Goal: Task Accomplishment & Management: Manage account settings

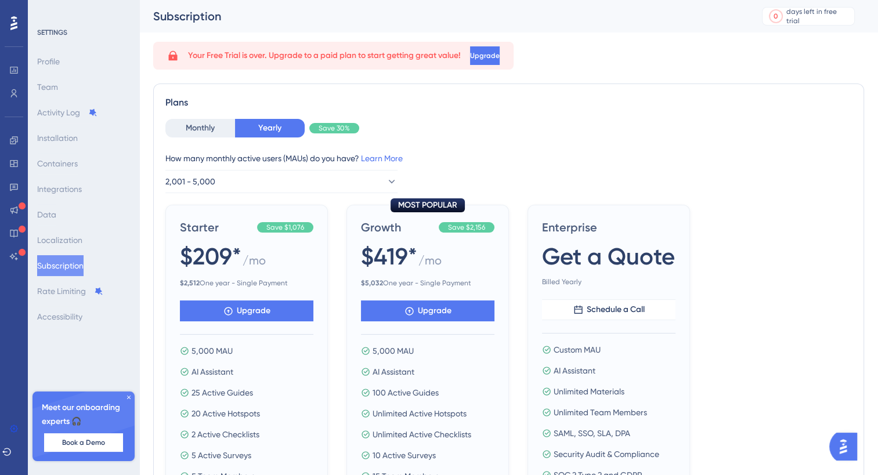
click at [13, 19] on icon at bounding box center [13, 23] width 7 height 15
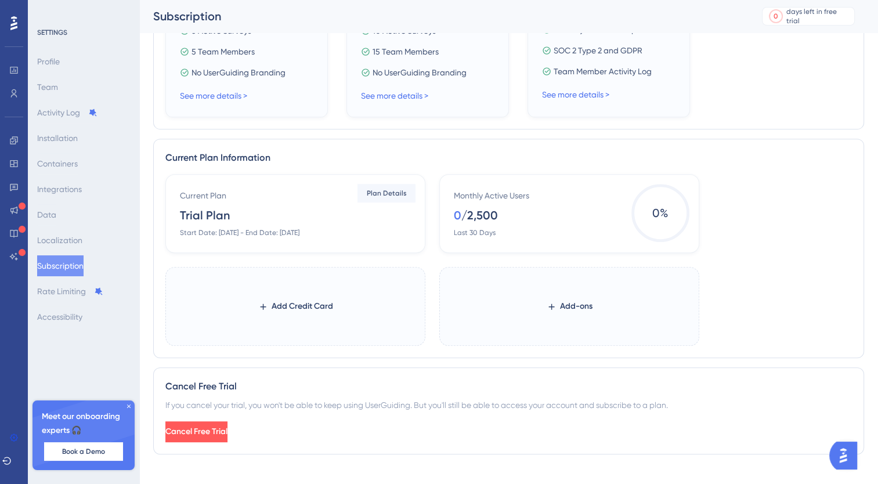
scroll to position [450, 0]
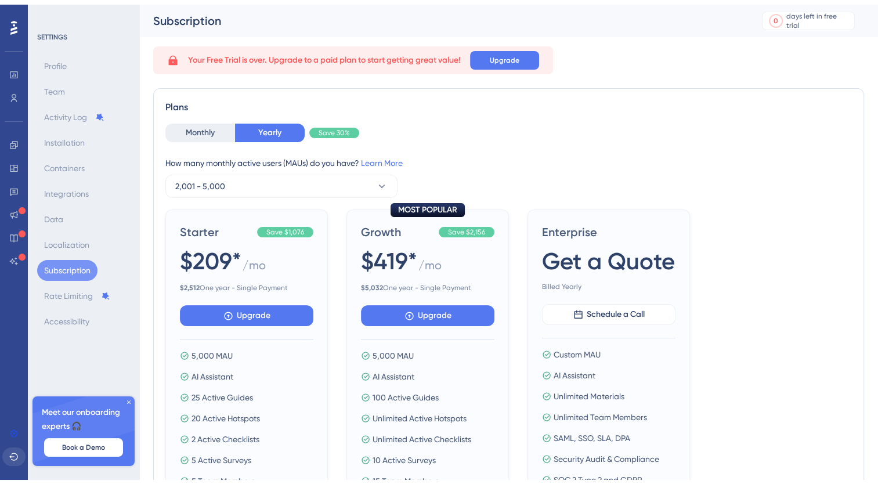
scroll to position [440, 0]
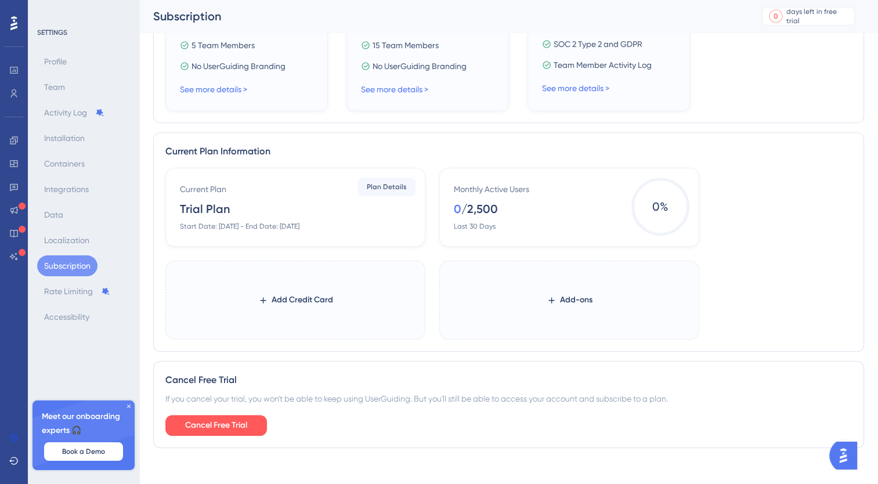
click at [13, 23] on icon at bounding box center [13, 23] width 7 height 14
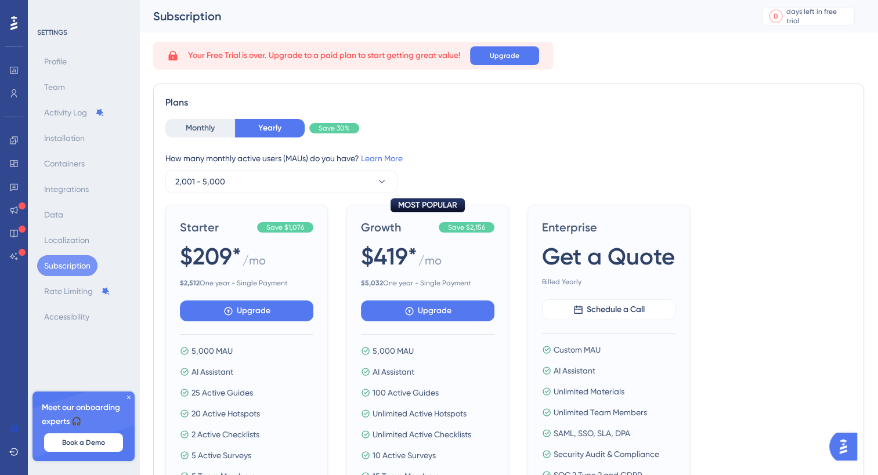
click at [774, 248] on div "Starter Save $1,076 $209* / mo $ 2,512 One year - Single Payment Upgrade 5,000 …" at bounding box center [508, 373] width 687 height 337
drag, startPoint x: 865, startPoint y: 1, endPoint x: 606, endPoint y: 64, distance: 266.6
click at [606, 64] on div "Your Free Trial is over. Upgrade to a paid plan to start getting great value! U…" at bounding box center [508, 56] width 711 height 28
click at [576, 156] on div "How many monthly active users (MAUs) do you have? Learn More" at bounding box center [508, 158] width 687 height 14
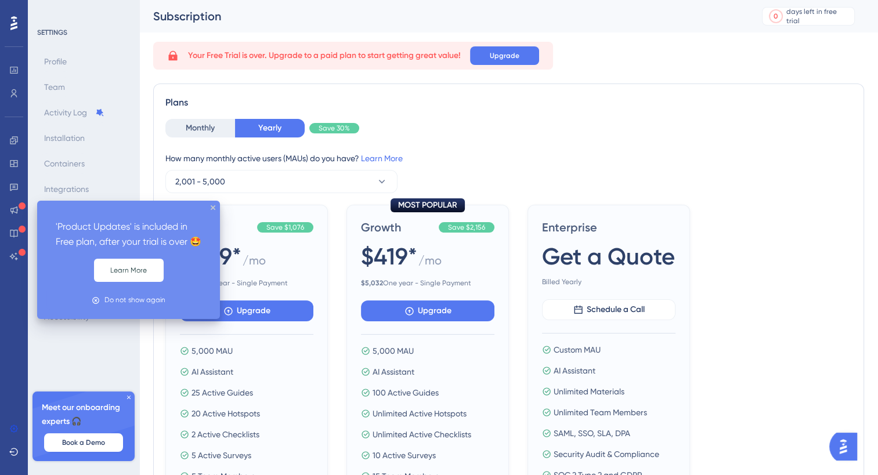
click at [21, 208] on icon at bounding box center [22, 206] width 7 height 7
click at [212, 208] on icon "close tooltip" at bounding box center [213, 207] width 5 height 5
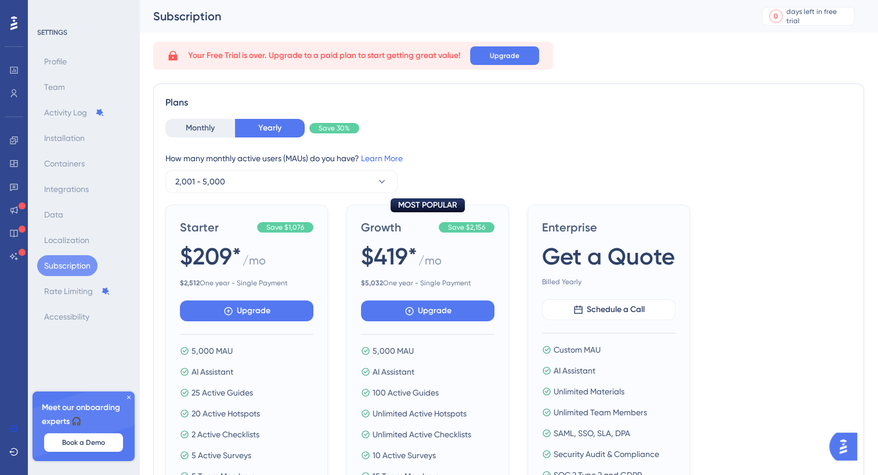
click at [18, 24] on div at bounding box center [14, 23] width 19 height 19
click at [518, 51] on span "Upgrade" at bounding box center [505, 55] width 30 height 9
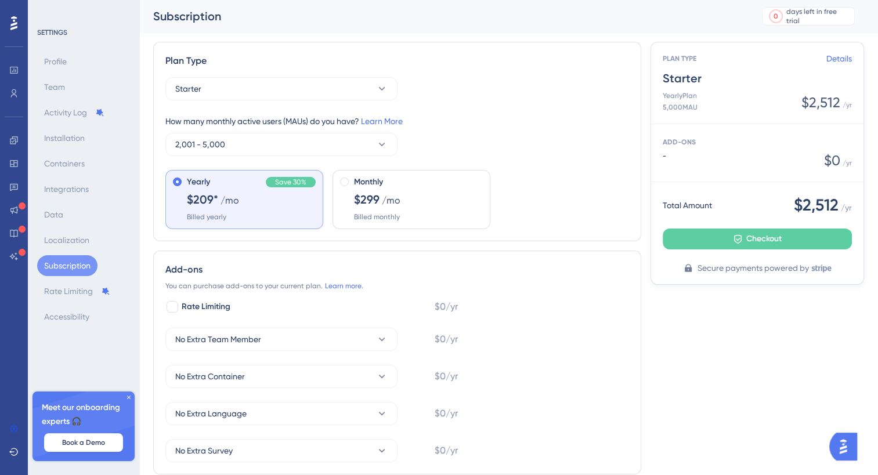
click at [12, 28] on icon at bounding box center [13, 23] width 7 height 14
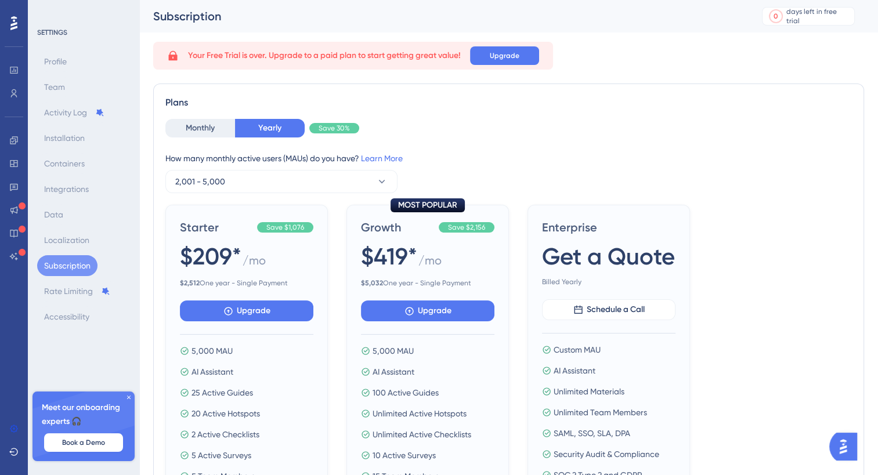
drag, startPoint x: 21, startPoint y: 80, endPoint x: 18, endPoint y: 73, distance: 7.5
click at [20, 79] on div at bounding box center [13, 82] width 23 height 42
drag, startPoint x: 17, startPoint y: 449, endPoint x: 124, endPoint y: 139, distance: 328.3
click at [124, 139] on div "Profile Team Activity Log Installation Containers Integrations Data Localizatio…" at bounding box center [84, 189] width 94 height 276
click at [128, 49] on div "SETTINGS Profile Team Activity Log Installation Containers Integrations Data Lo…" at bounding box center [84, 177] width 94 height 299
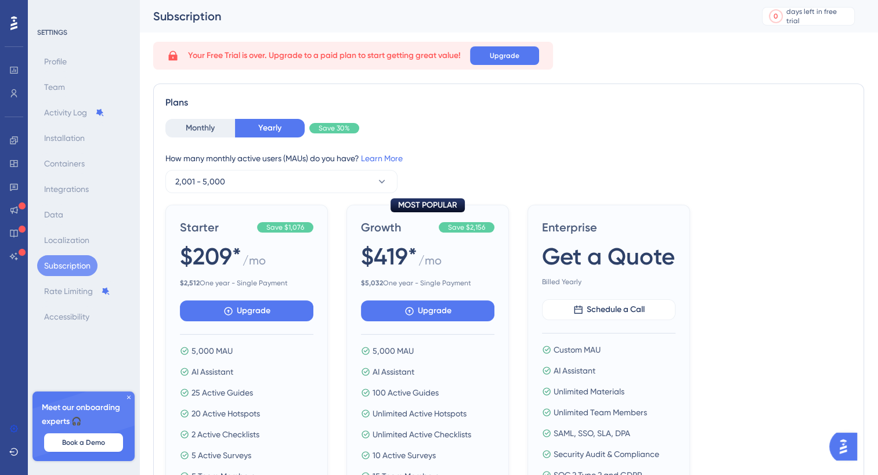
click at [51, 31] on div "SETTINGS" at bounding box center [84, 32] width 94 height 9
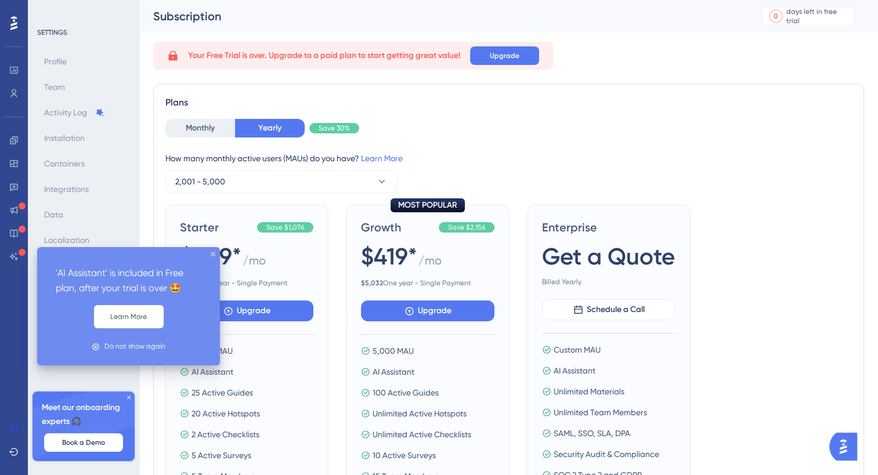
click at [19, 257] on div at bounding box center [22, 252] width 7 height 11
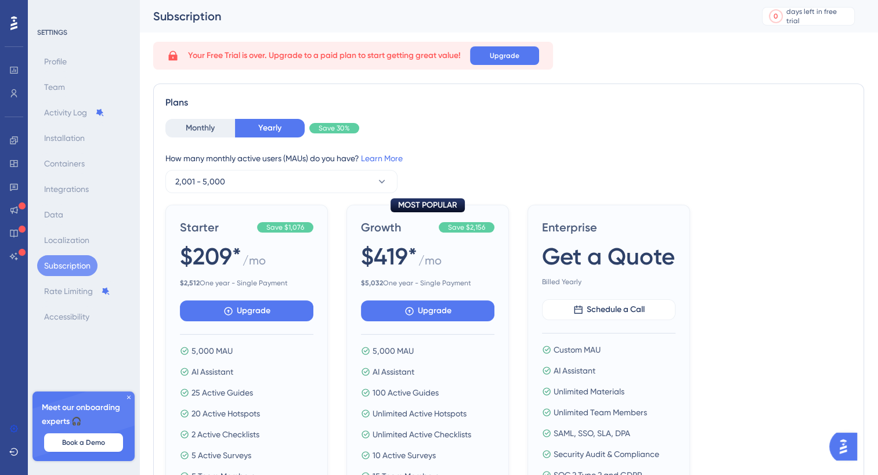
click at [39, 28] on div "SETTINGS" at bounding box center [84, 32] width 94 height 9
drag, startPoint x: 0, startPoint y: 56, endPoint x: 0, endPoint y: 71, distance: 14.5
click at [0, 58] on div "Logout" at bounding box center [14, 237] width 28 height 475
click at [843, 448] on img "Open AI Assistant Launcher" at bounding box center [843, 446] width 21 height 21
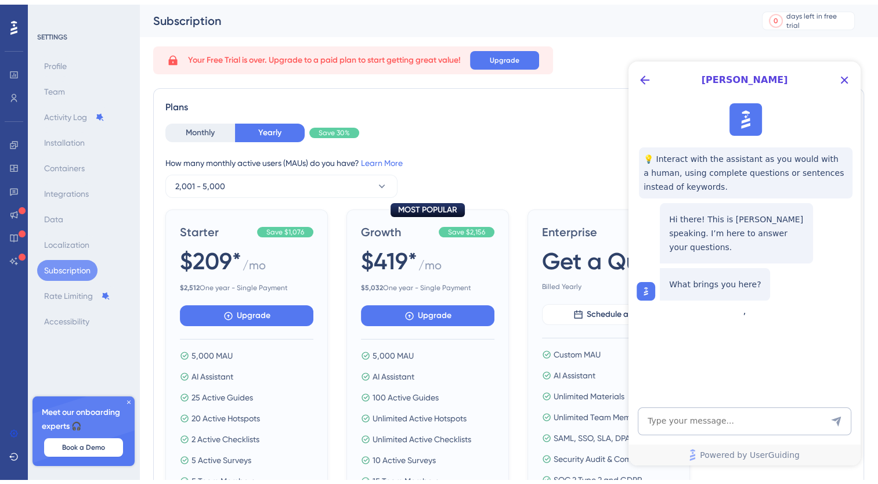
scroll to position [416, 0]
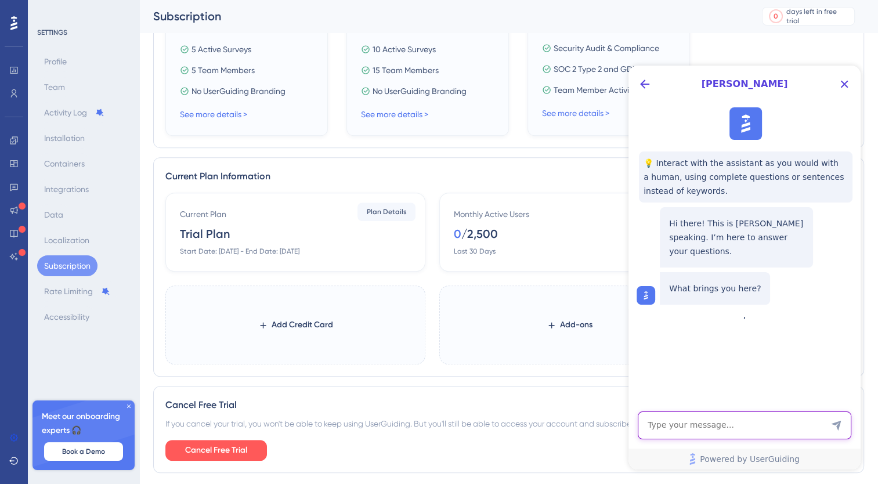
click at [748, 433] on textarea "AI Assistant Text Input" at bounding box center [745, 425] width 214 height 28
type textarea "T"
type textarea "D"
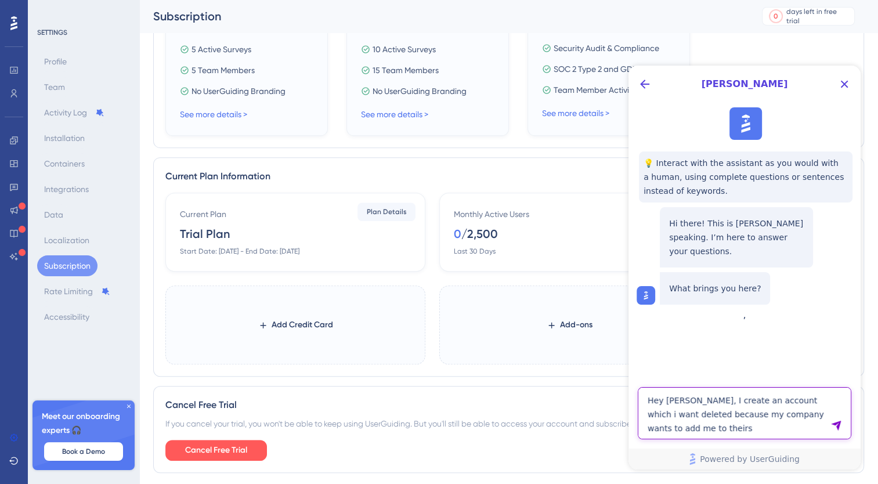
type textarea "Hey [PERSON_NAME], I create an account which i want deleted because my company …"
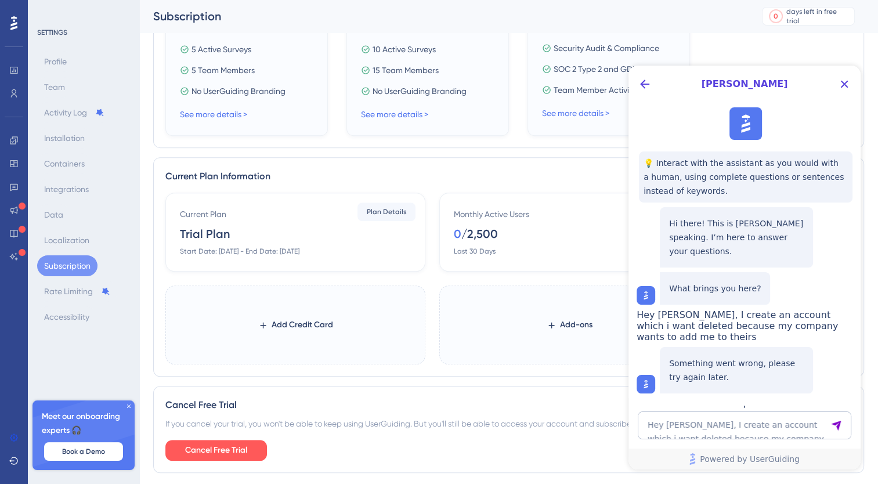
click at [671, 341] on div "Hey [PERSON_NAME], I create an account which i want deleted because my company …" at bounding box center [746, 325] width 218 height 33
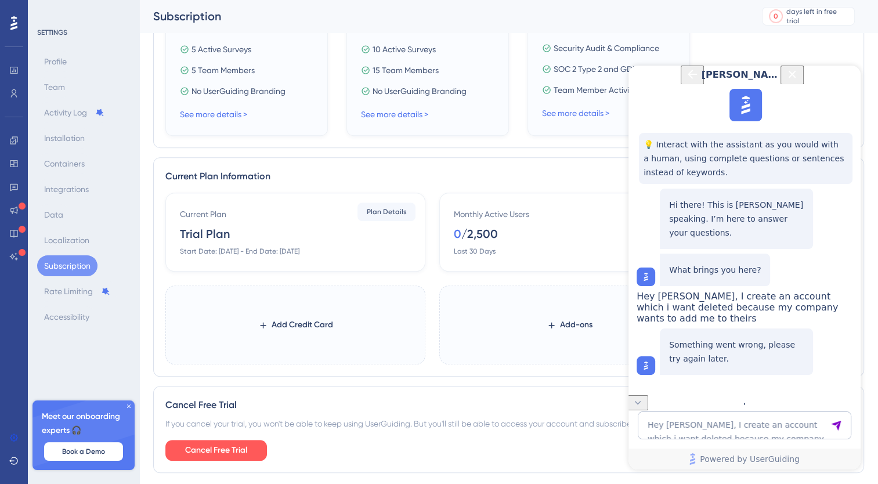
scroll to position [14, 0]
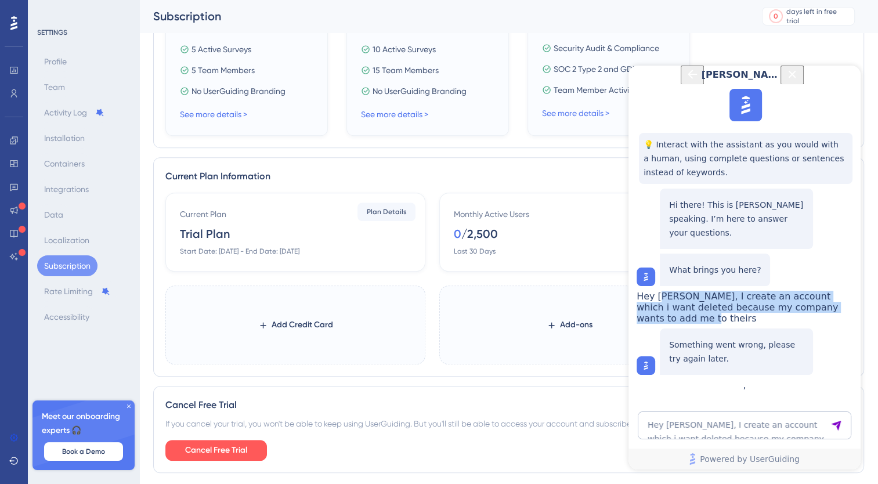
drag, startPoint x: 800, startPoint y: 331, endPoint x: 732, endPoint y: 304, distance: 73.9
click at [732, 304] on span "Hey [PERSON_NAME], I create an account which i want deleted because my company …" at bounding box center [737, 307] width 201 height 33
drag, startPoint x: 732, startPoint y: 304, endPoint x: 792, endPoint y: 335, distance: 67.5
click at [783, 324] on span "Hey [PERSON_NAME], I create an account which i want deleted because my company …" at bounding box center [737, 307] width 201 height 33
click at [800, 324] on span "Hey [PERSON_NAME], I create an account which i want deleted because my company …" at bounding box center [737, 307] width 201 height 33
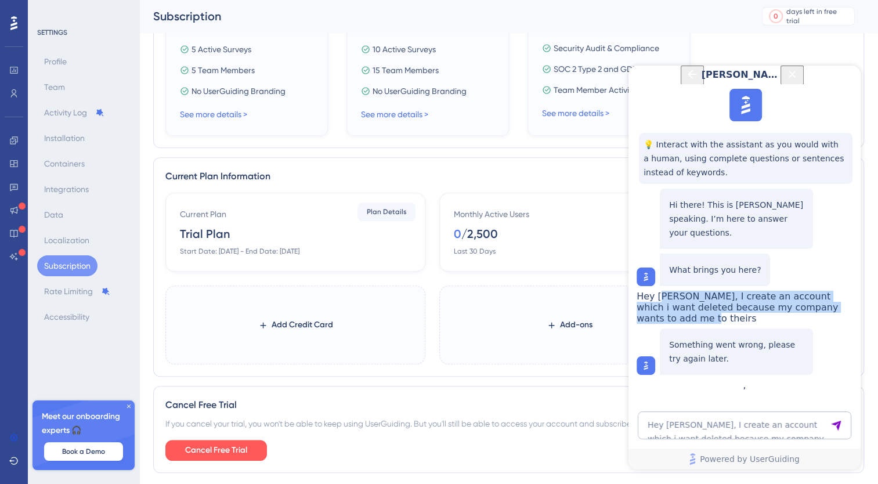
click at [804, 324] on span "Hey [PERSON_NAME], I create an account which i want deleted because my company …" at bounding box center [737, 307] width 201 height 33
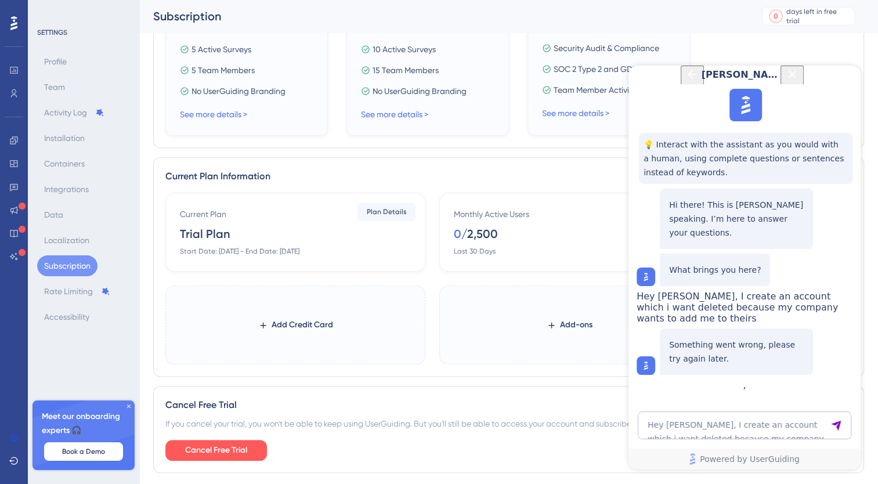
click at [795, 323] on span "Hey [PERSON_NAME], I create an account which i want deleted because my company …" at bounding box center [737, 307] width 201 height 33
drag, startPoint x: 725, startPoint y: 297, endPoint x: 702, endPoint y: 300, distance: 24.0
click at [725, 297] on span "Hey [PERSON_NAME], I create an account which i want deleted because my company …" at bounding box center [737, 307] width 201 height 33
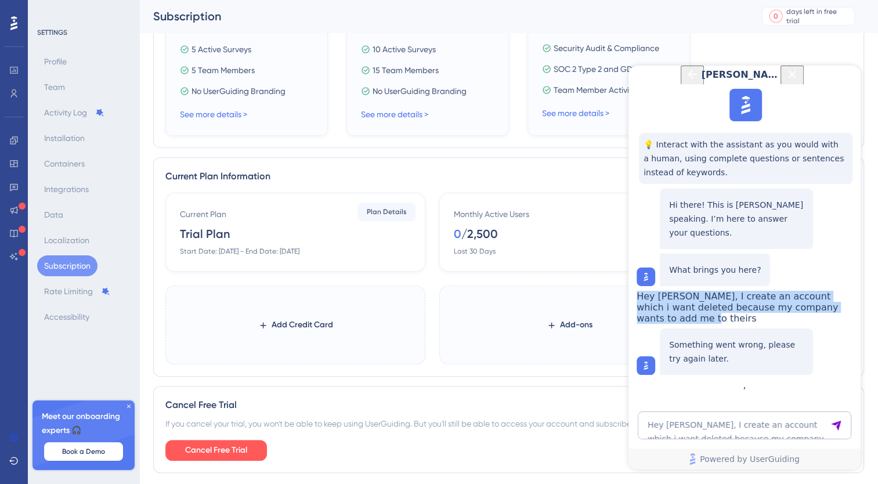
drag, startPoint x: 798, startPoint y: 330, endPoint x: 704, endPoint y: 299, distance: 99.1
click at [704, 299] on div "Hey [PERSON_NAME], I create an account which i want deleted because my company …" at bounding box center [746, 307] width 218 height 33
drag, startPoint x: 704, startPoint y: 299, endPoint x: 716, endPoint y: 309, distance: 15.2
copy span "Hey [PERSON_NAME], I create an account which i want deleted because my company …"
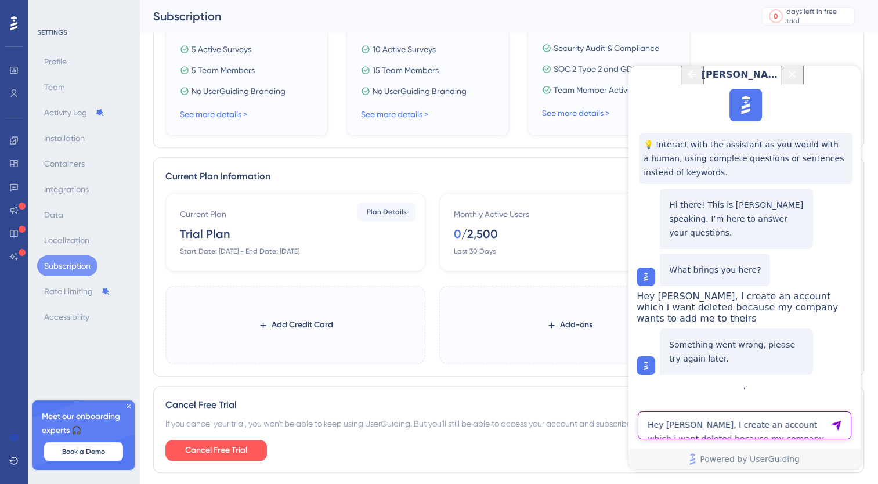
click at [818, 421] on textarea "Hey [PERSON_NAME], I create an account which i want deleted because my company …" at bounding box center [745, 425] width 214 height 28
click at [692, 428] on textarea "Hey [PERSON_NAME], I create an account which i want deleted because my company …" at bounding box center [745, 425] width 214 height 28
paste textarea "Hey [PERSON_NAME], I create an account which i want deleted because my company …"
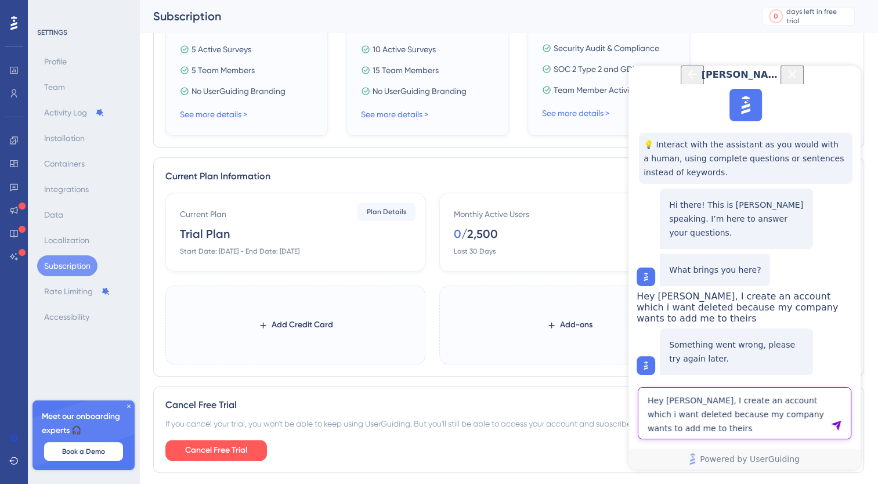
type textarea "Hey [PERSON_NAME], I create an account which i want deleted because my company …"
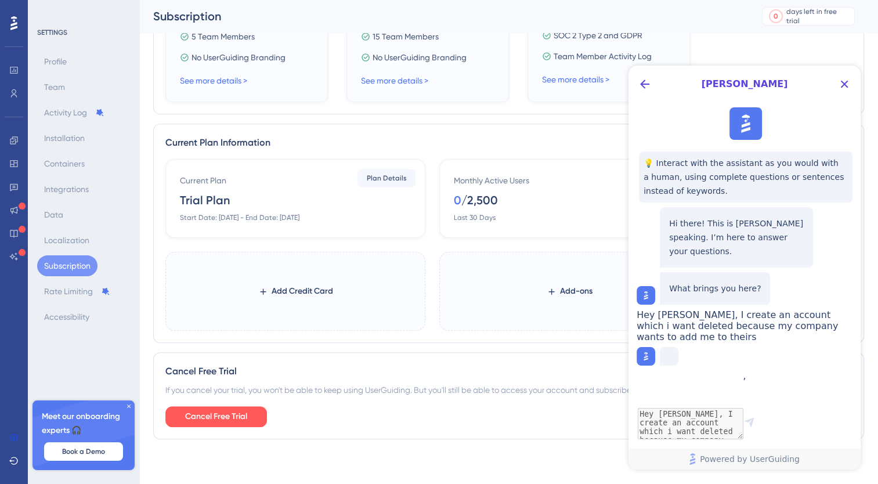
scroll to position [450, 0]
click at [103, 452] on span "Book a Demo" at bounding box center [83, 451] width 43 height 9
click at [646, 83] on icon "Back Button" at bounding box center [645, 84] width 14 height 14
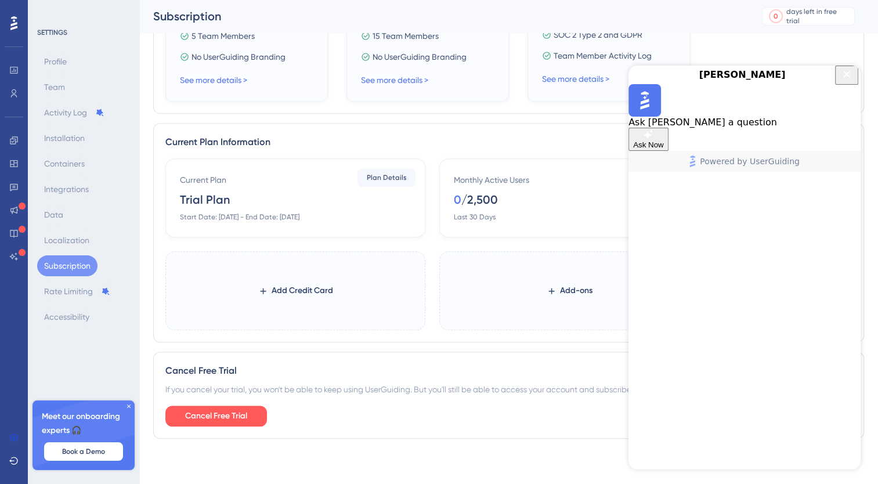
click at [664, 149] on span "Ask Now" at bounding box center [648, 144] width 31 height 9
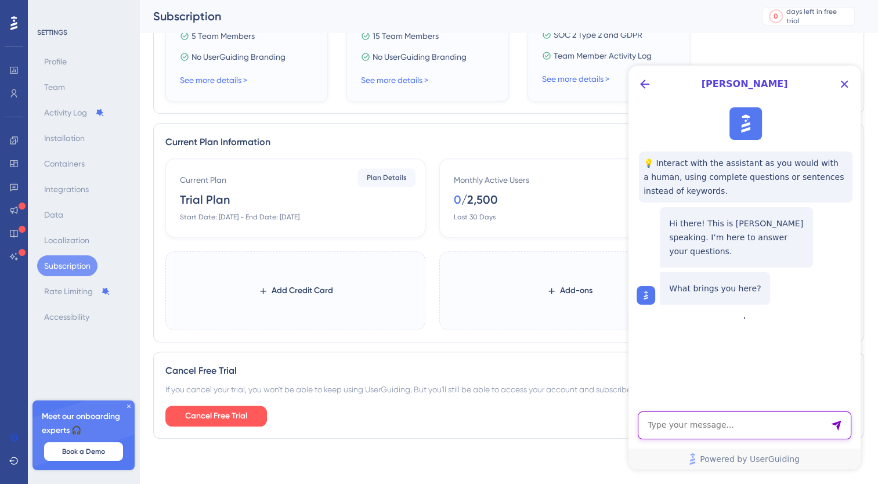
click at [734, 413] on textarea "AI Assistant Text Input" at bounding box center [745, 425] width 214 height 28
paste textarea "Hey [PERSON_NAME], I create an account which i want deleted because my company …"
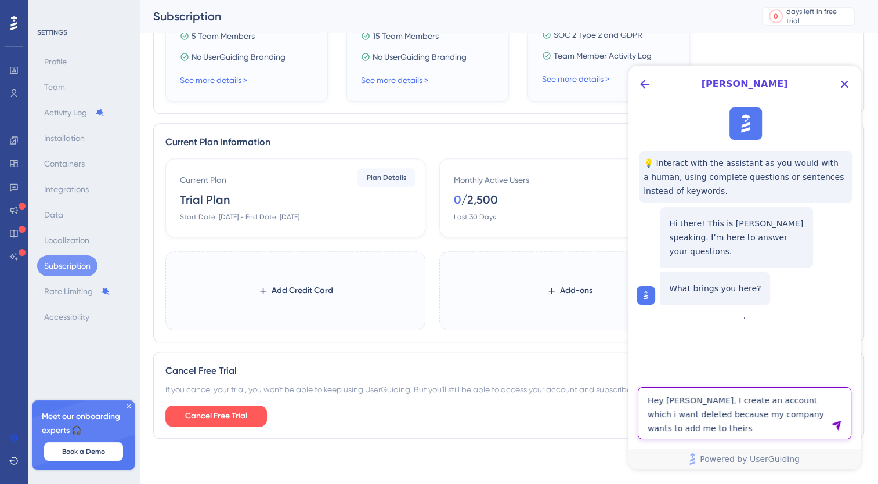
type textarea "Hey [PERSON_NAME], I create an account which i want deleted because my company …"
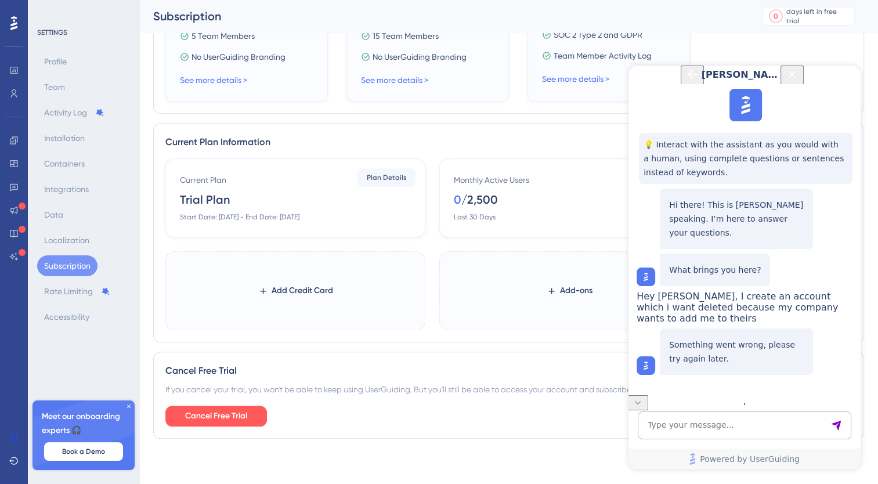
scroll to position [14, 0]
click at [694, 419] on textarea "AI Assistant Text Input" at bounding box center [745, 425] width 214 height 28
paste textarea "Hey [PERSON_NAME], I create an account which i want deleted because my company …"
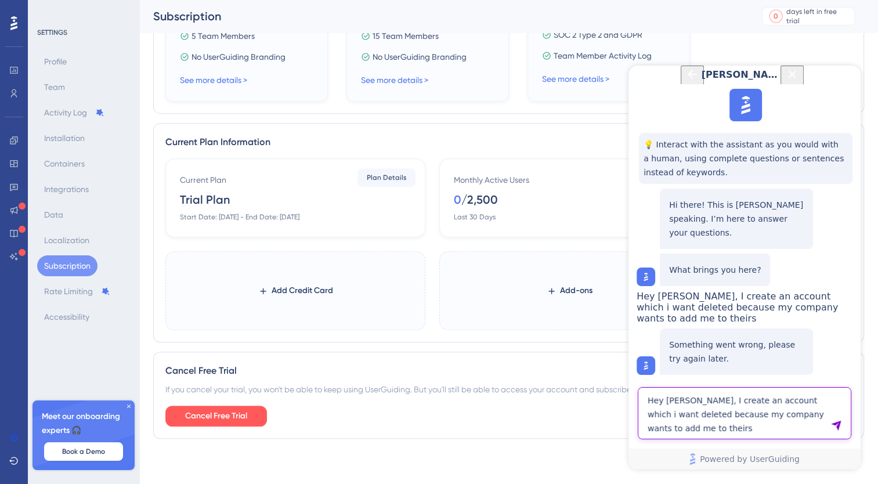
type textarea "Hey [PERSON_NAME], I create an account which i want deleted because my company …"
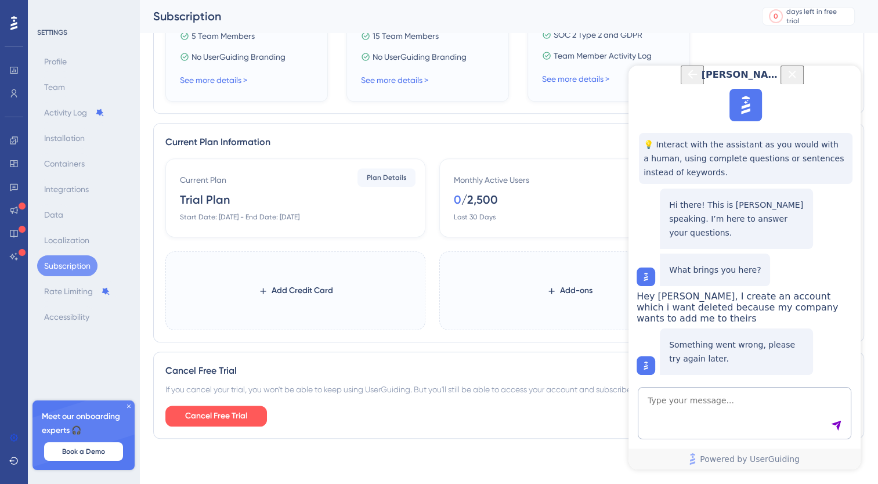
scroll to position [0, 0]
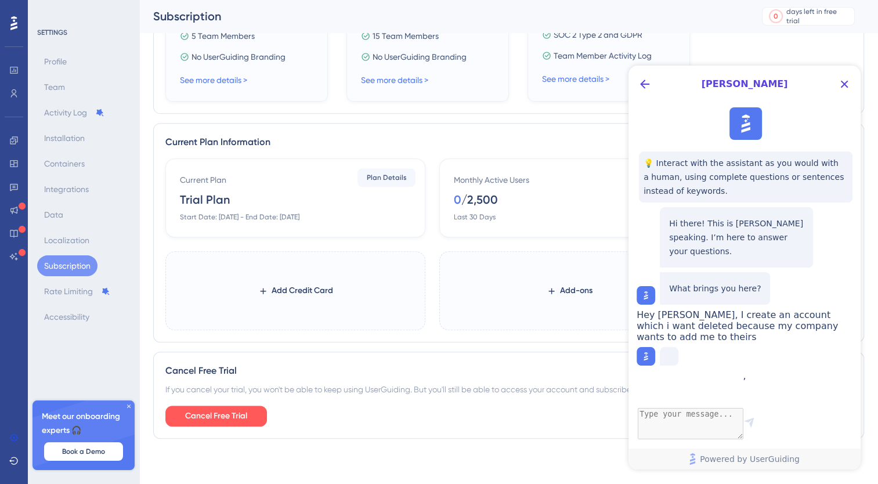
click at [145, 214] on div "Logout SETTINGS Profile Team Activity Log Installation Containers Integrations …" at bounding box center [508, 29] width 739 height 875
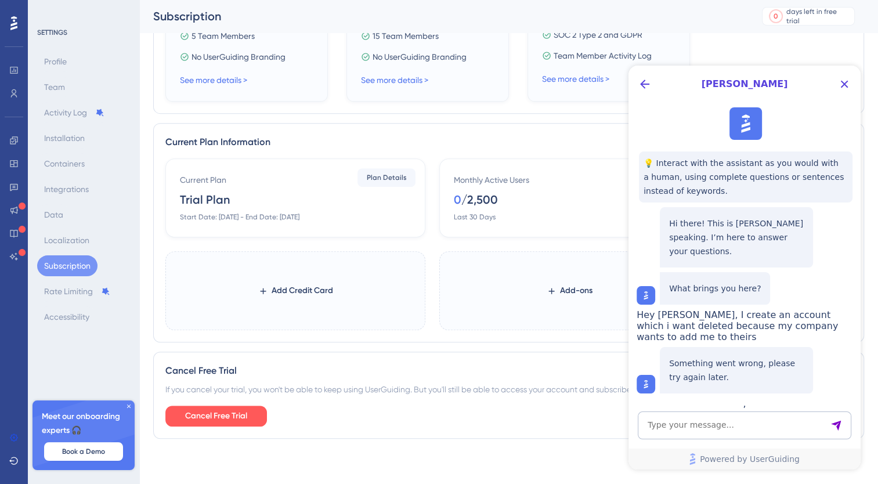
click at [151, 317] on div "Logout SETTINGS Profile Team Activity Log Installation Containers Integrations …" at bounding box center [508, 29] width 739 height 875
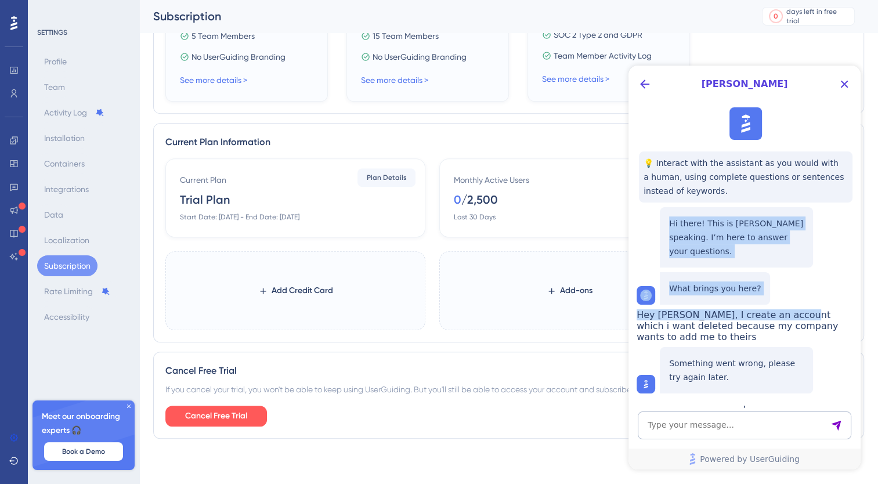
drag, startPoint x: 859, startPoint y: 305, endPoint x: 848, endPoint y: 192, distance: 113.1
click at [848, 192] on div "💡 Interact with the assistant as you would with a human, using complete questio…" at bounding box center [744, 250] width 234 height 295
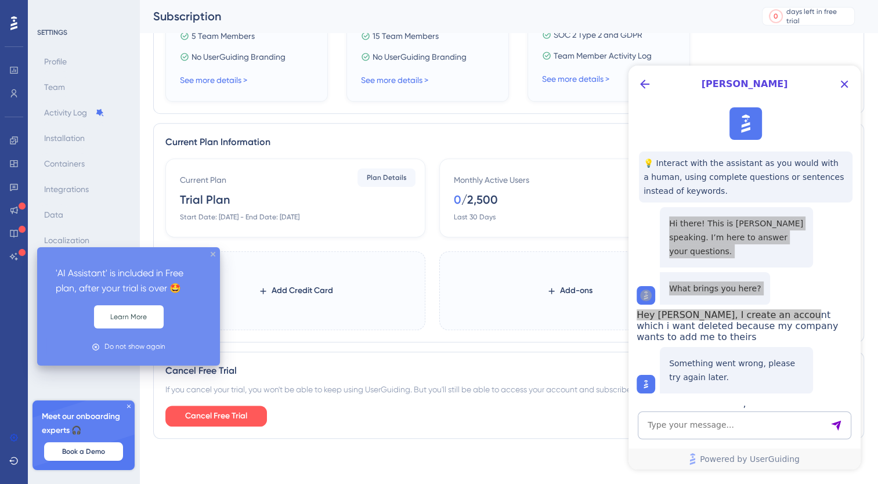
click at [216, 254] on div "'AI Assistant' is included in Free plan, after your trial is over 🤩 Learn More …" at bounding box center [128, 306] width 183 height 118
click at [211, 254] on icon "close tooltip" at bounding box center [213, 254] width 5 height 5
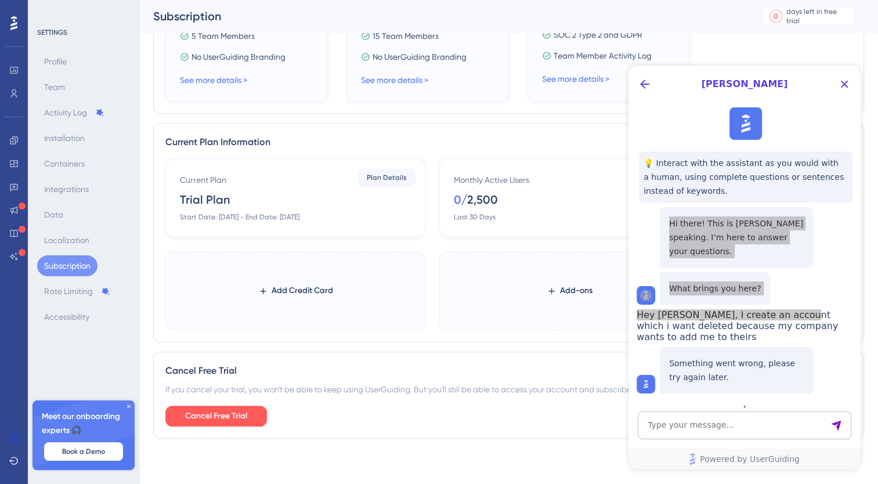
click at [49, 75] on div "Profile Team Activity Log Installation Containers Integrations Data Localizatio…" at bounding box center [84, 189] width 94 height 276
drag, startPoint x: 22, startPoint y: 30, endPoint x: 12, endPoint y: 23, distance: 12.1
click at [20, 28] on div at bounding box center [14, 23] width 19 height 19
click at [12, 23] on icon at bounding box center [13, 23] width 7 height 15
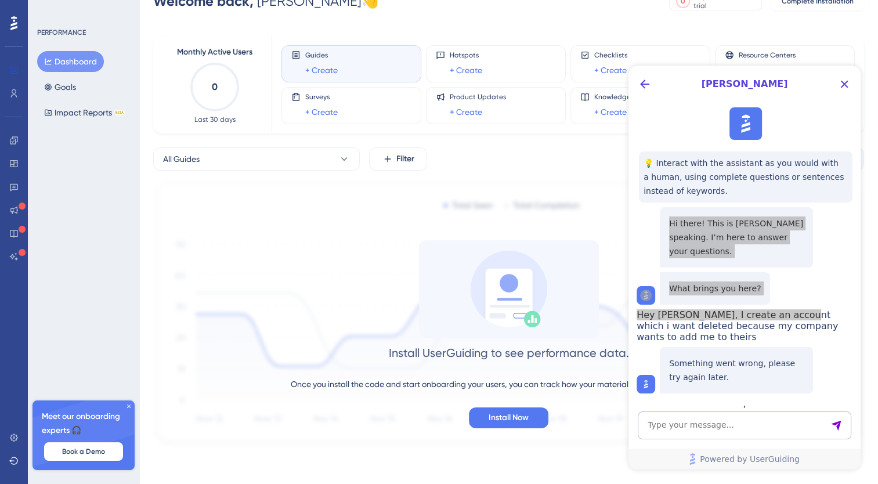
click at [12, 23] on icon at bounding box center [13, 23] width 7 height 15
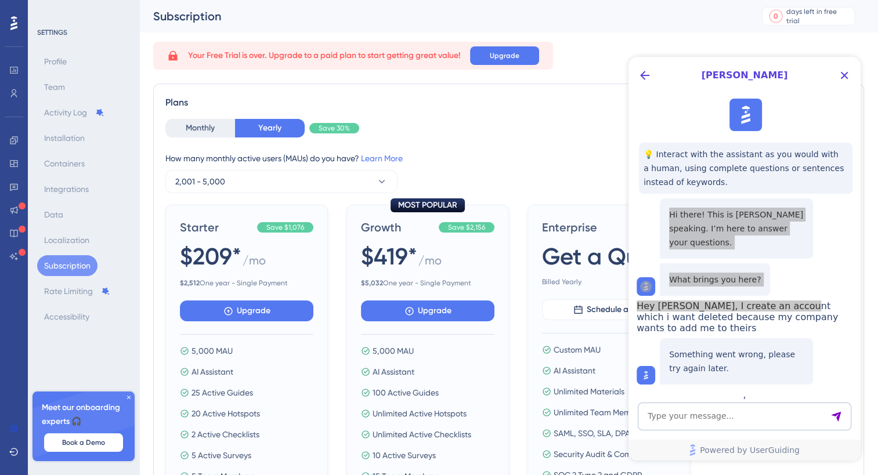
click at [12, 24] on icon at bounding box center [13, 23] width 7 height 15
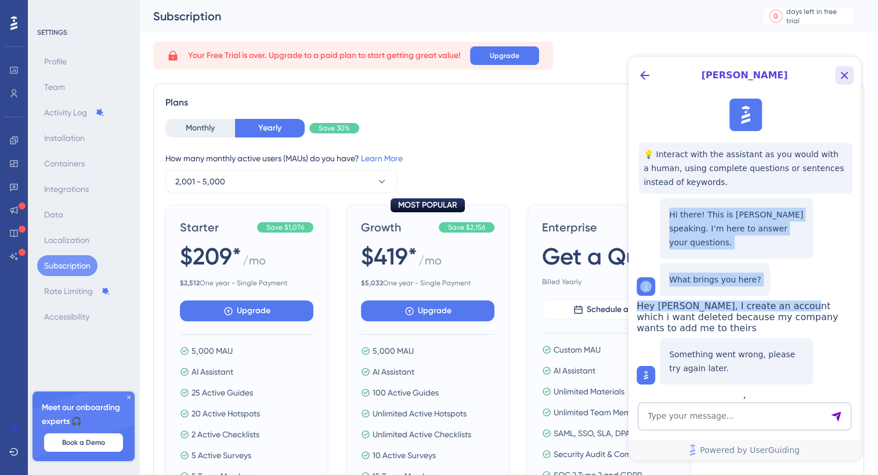
click at [843, 74] on icon "Close Button" at bounding box center [845, 76] width 8 height 8
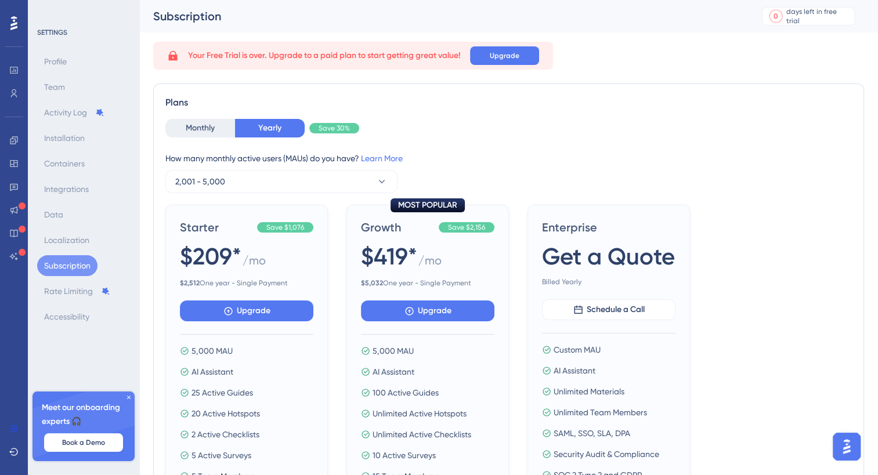
click at [18, 22] on div at bounding box center [14, 23] width 19 height 19
click at [17, 22] on div at bounding box center [14, 23] width 19 height 19
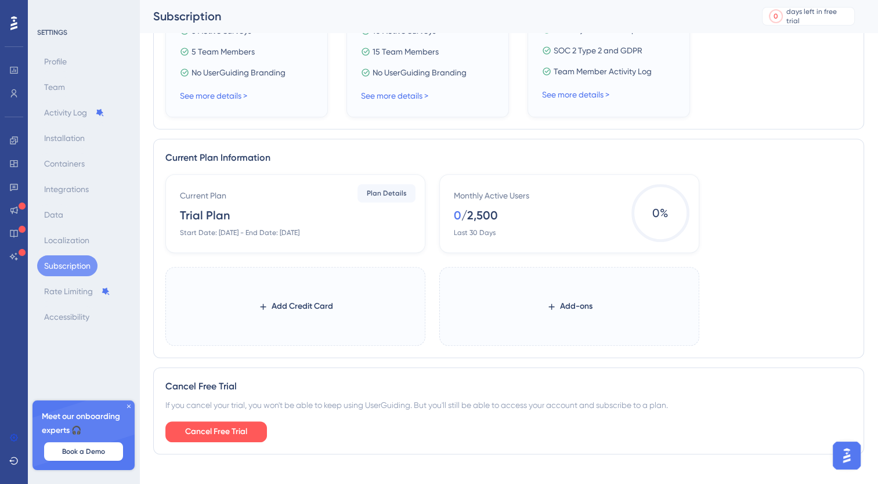
scroll to position [450, 0]
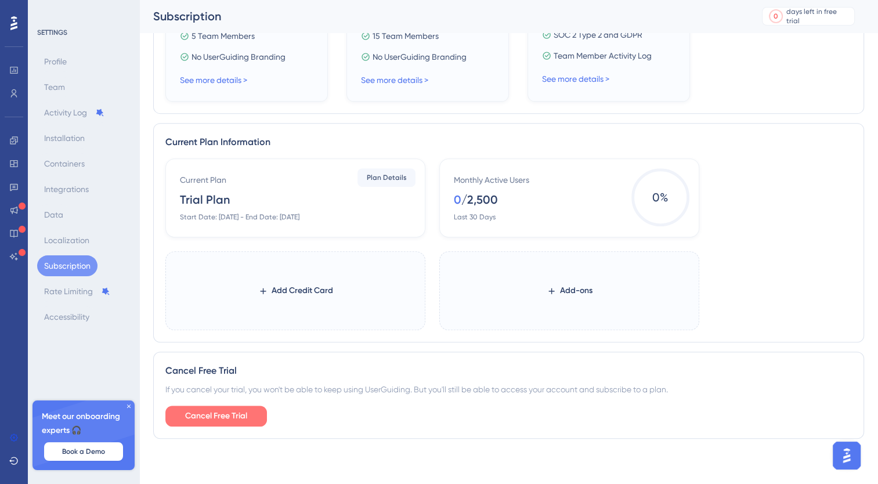
click at [221, 410] on span "Cancel Free Trial" at bounding box center [216, 416] width 62 height 14
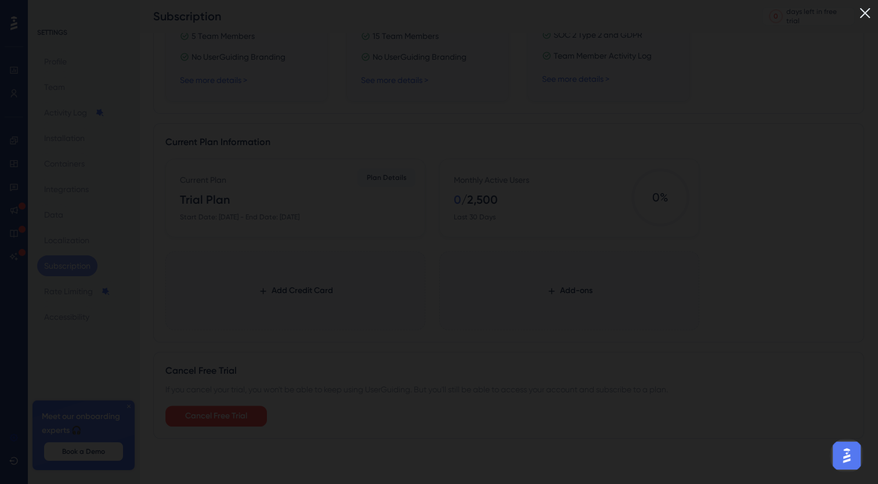
drag, startPoint x: 875, startPoint y: 8, endPoint x: 866, endPoint y: 17, distance: 13.1
click at [875, 9] on img at bounding box center [864, 12] width 19 height 19
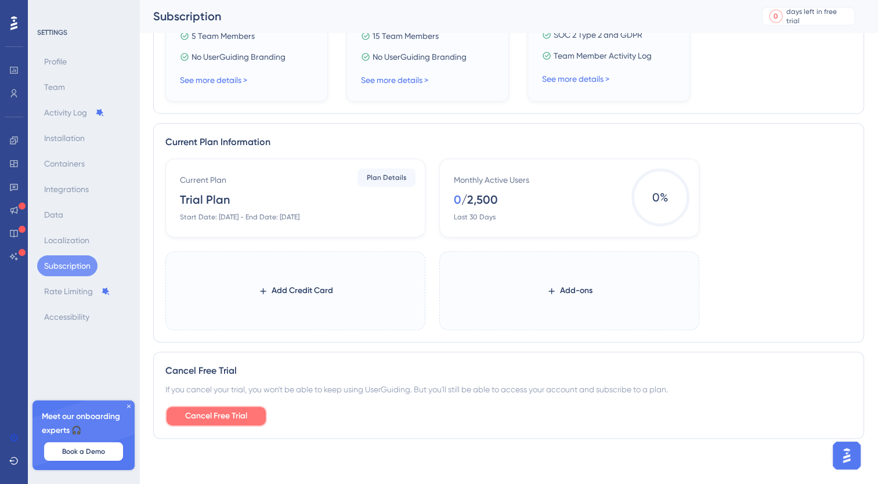
click at [239, 421] on span "Cancel Free Trial" at bounding box center [216, 416] width 62 height 14
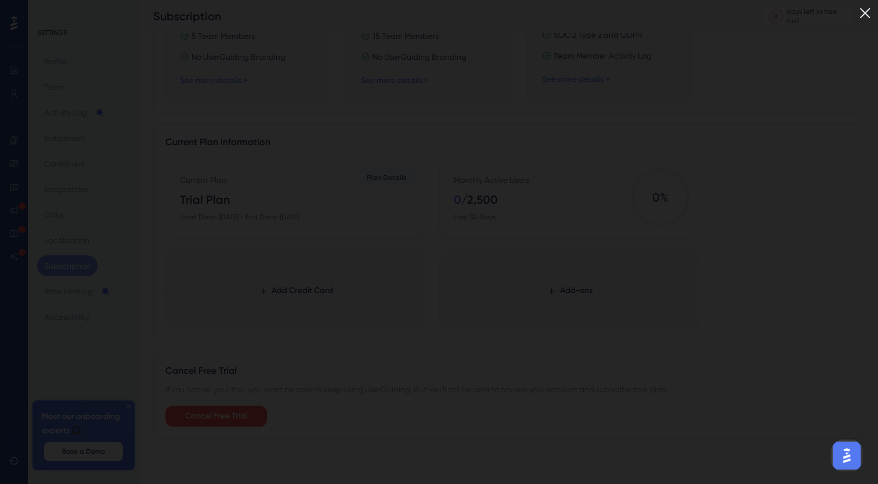
click at [875, 13] on img at bounding box center [864, 12] width 19 height 19
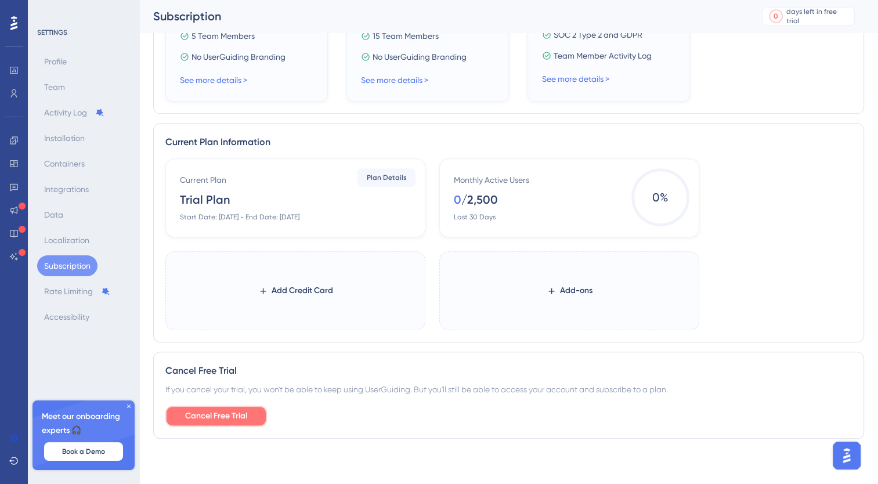
click at [236, 421] on span "Cancel Free Trial" at bounding box center [216, 416] width 62 height 14
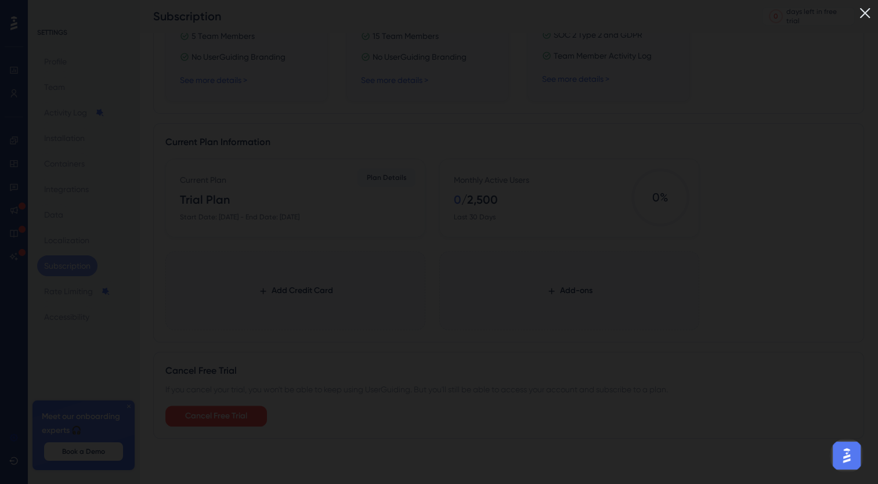
click at [873, 12] on img at bounding box center [864, 12] width 19 height 19
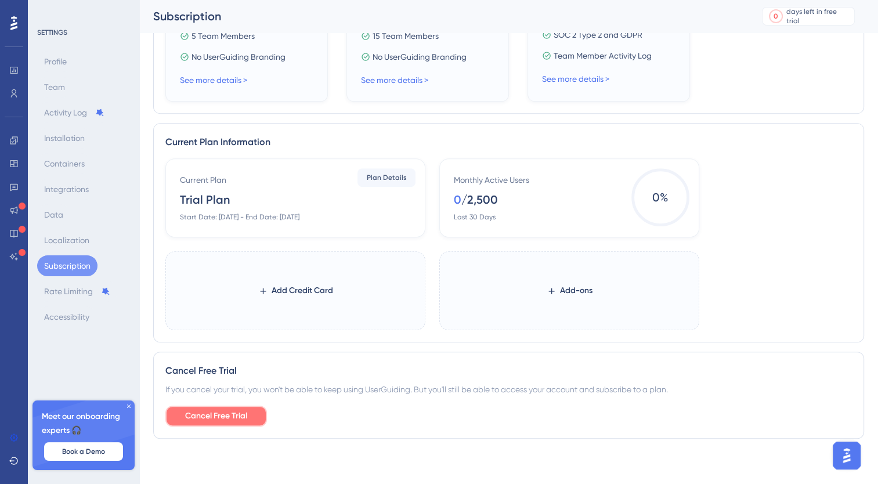
click at [218, 414] on span "Cancel Free Trial" at bounding box center [216, 416] width 62 height 14
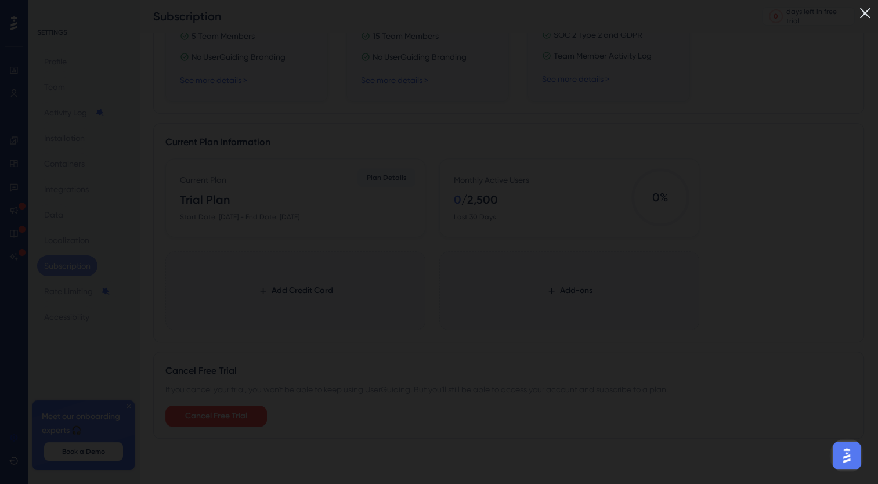
click at [872, 13] on img at bounding box center [864, 12] width 19 height 19
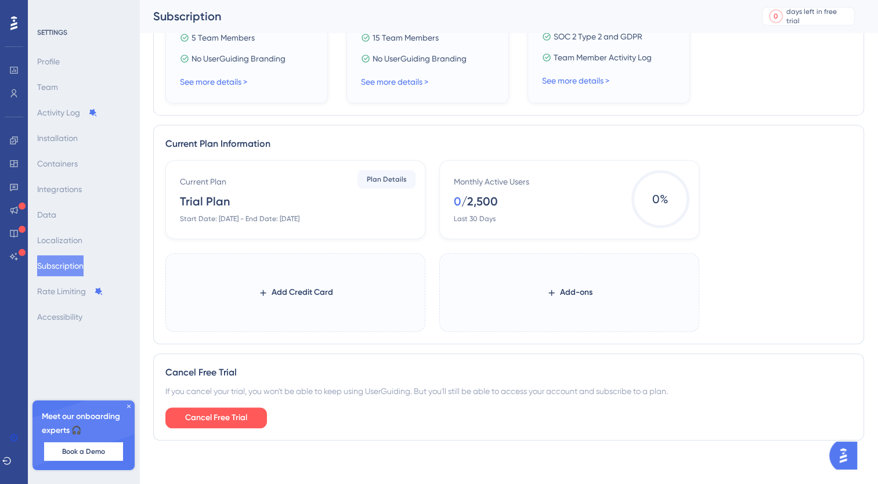
scroll to position [450, 0]
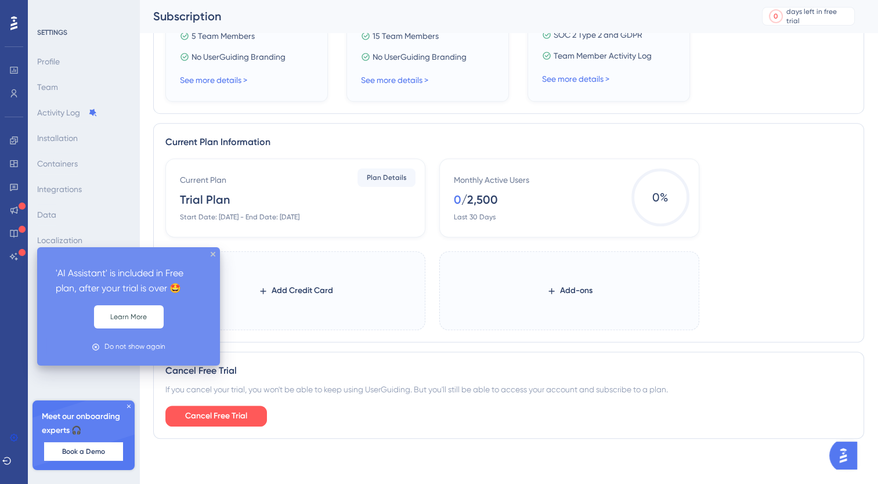
click at [17, 247] on div at bounding box center [13, 198] width 9 height 135
